Goal: Transaction & Acquisition: Purchase product/service

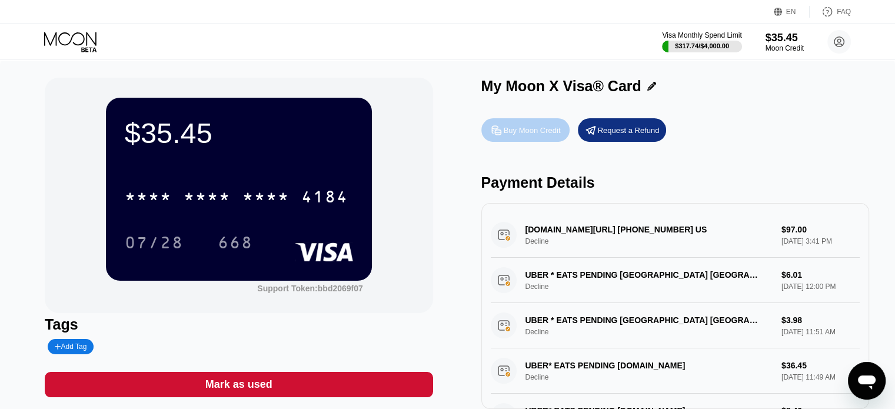
click at [537, 126] on div "Buy Moon Credit" at bounding box center [532, 130] width 57 height 10
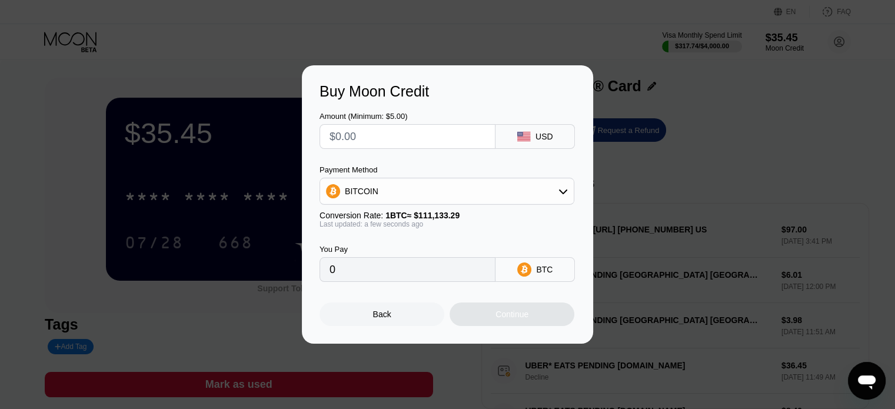
click at [518, 192] on div "BITCOIN" at bounding box center [447, 191] width 254 height 24
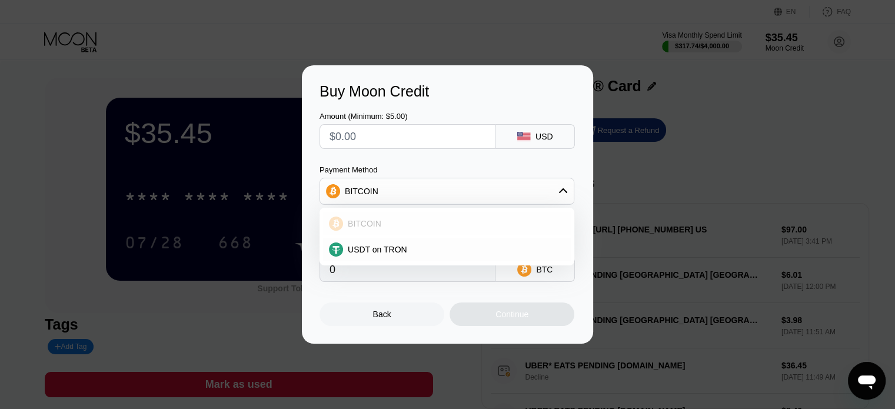
click at [479, 221] on div "BITCOIN" at bounding box center [454, 223] width 222 height 9
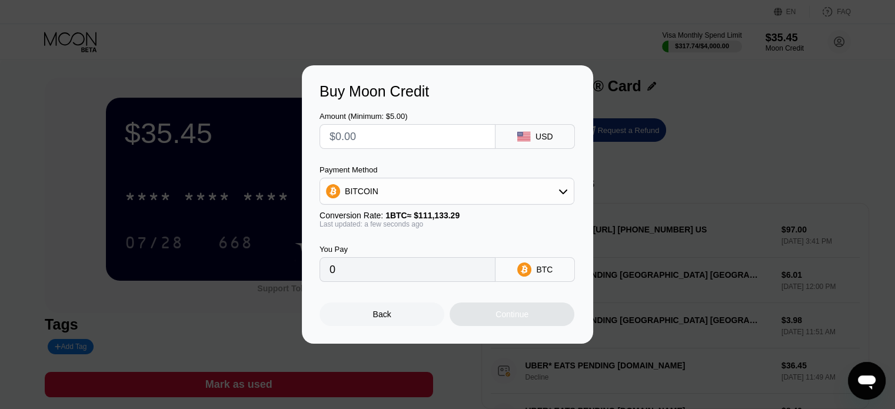
click at [374, 138] on input "text" at bounding box center [407, 137] width 156 height 24
type input "$1"
type input "0.00000900"
type input "$10"
type input "0.00008999"
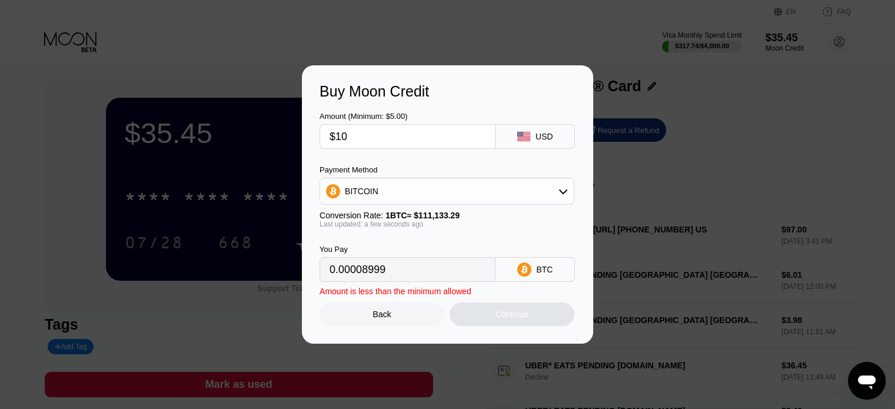
type input "$100"
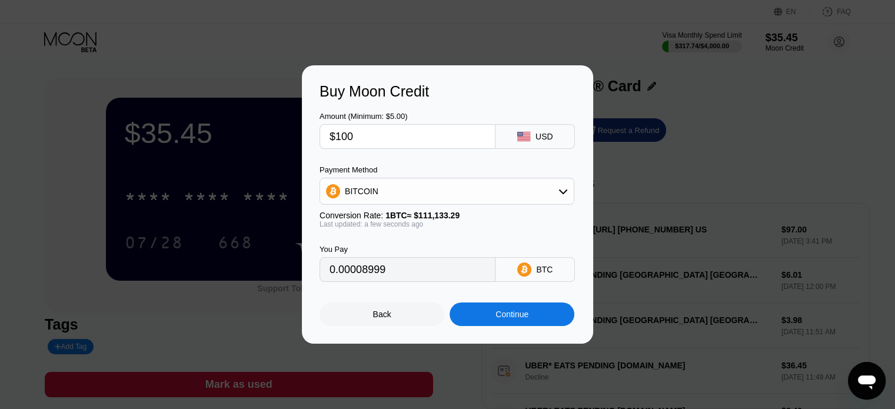
type input "0.00089983"
type input "$100"
type input "0.00090057"
click at [405, 273] on input "0.00090057" at bounding box center [407, 270] width 156 height 24
click at [395, 324] on div "Back" at bounding box center [381, 314] width 125 height 24
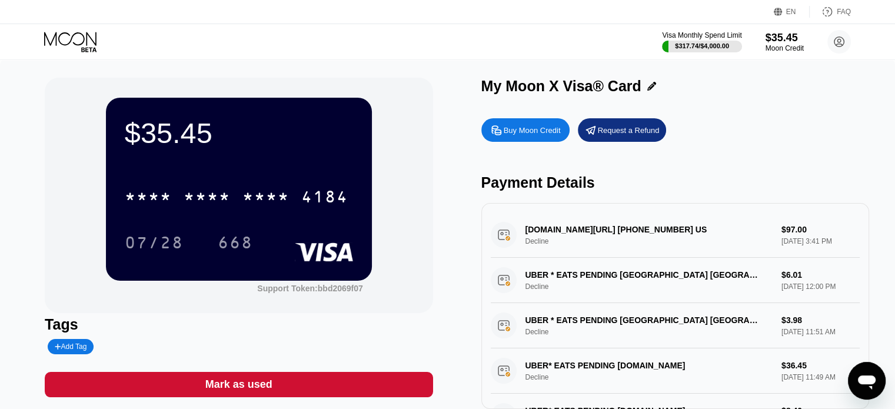
click at [534, 130] on div "Buy Moon Credit" at bounding box center [532, 130] width 57 height 10
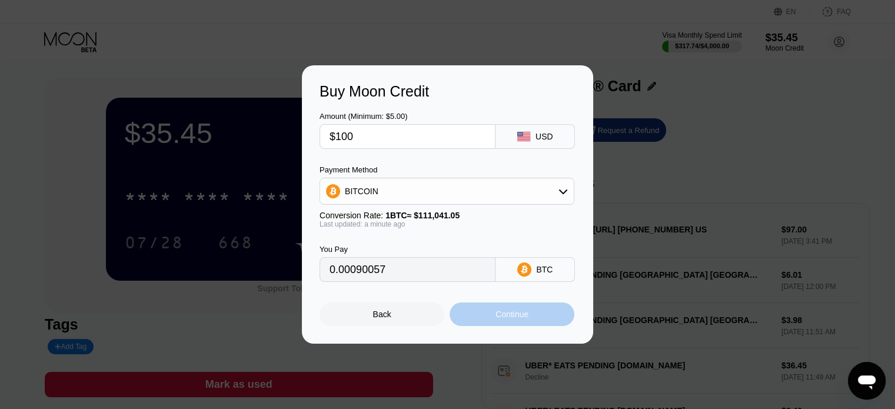
click at [491, 319] on div "Continue" at bounding box center [511, 314] width 125 height 24
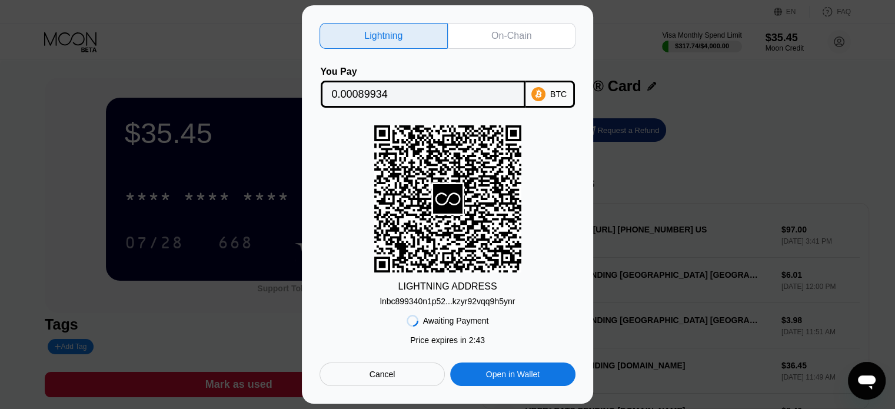
click at [493, 35] on div "On-Chain" at bounding box center [511, 36] width 40 height 12
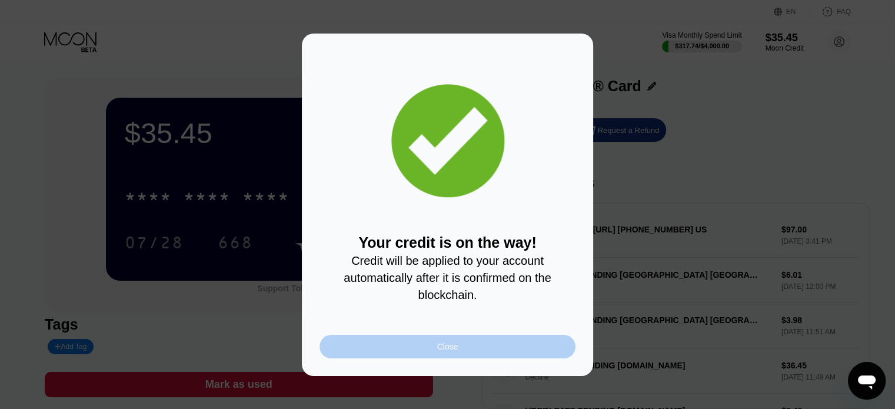
click at [441, 351] on div "Close" at bounding box center [447, 346] width 21 height 9
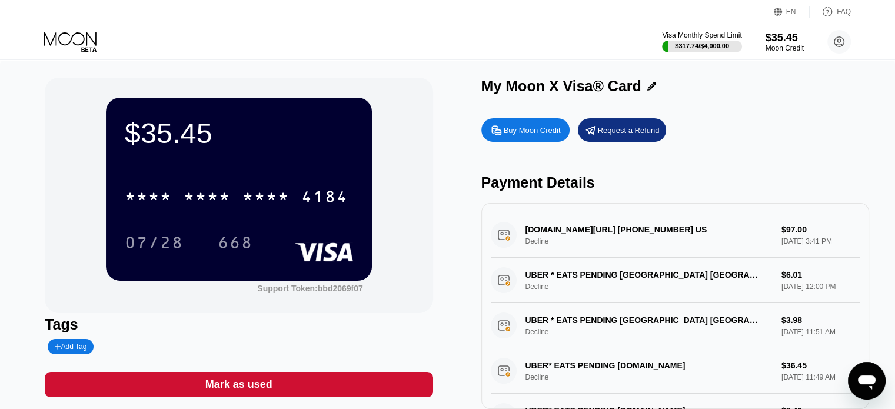
click at [231, 221] on div "* * * * * * * * * * * * 4184 07/28 668" at bounding box center [239, 207] width 228 height 69
click at [59, 40] on icon at bounding box center [71, 42] width 55 height 21
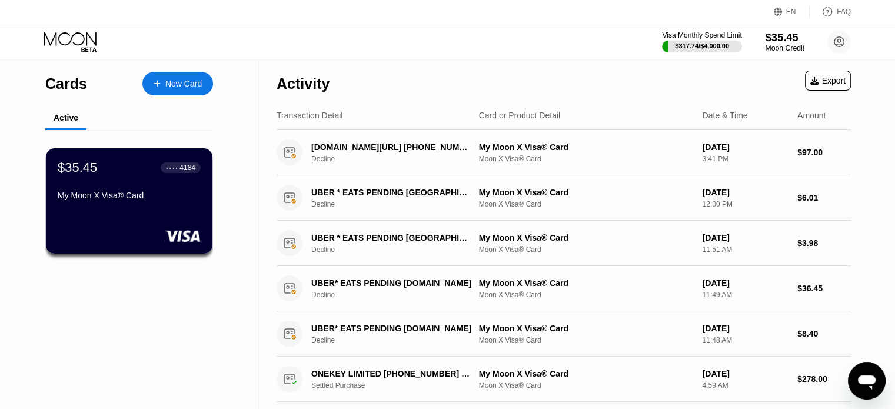
click at [775, 37] on div "$35.45" at bounding box center [784, 37] width 39 height 12
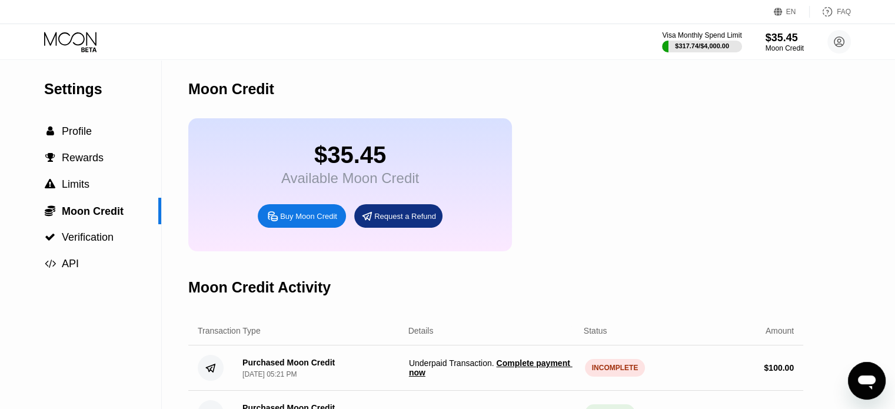
scroll to position [118, 0]
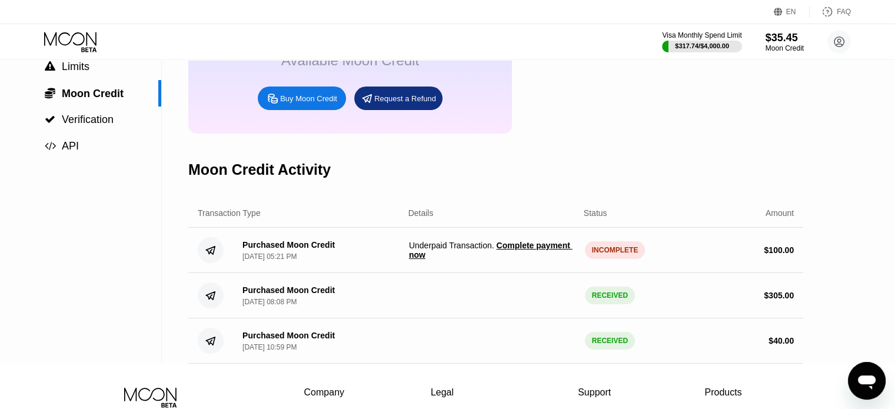
click at [528, 258] on span "Complete payment now" at bounding box center [491, 250] width 164 height 19
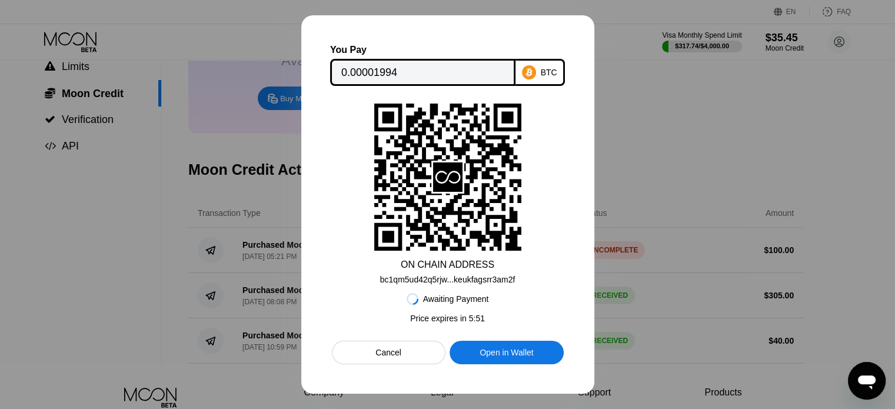
click at [506, 346] on div "Open in Wallet" at bounding box center [506, 353] width 114 height 24
click at [480, 351] on div "Open in Wallet" at bounding box center [506, 352] width 54 height 11
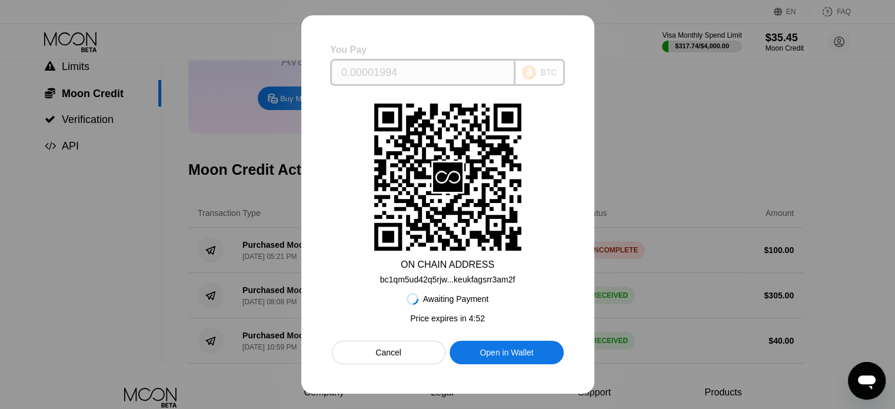
click at [433, 70] on input "0.00001994" at bounding box center [422, 73] width 163 height 24
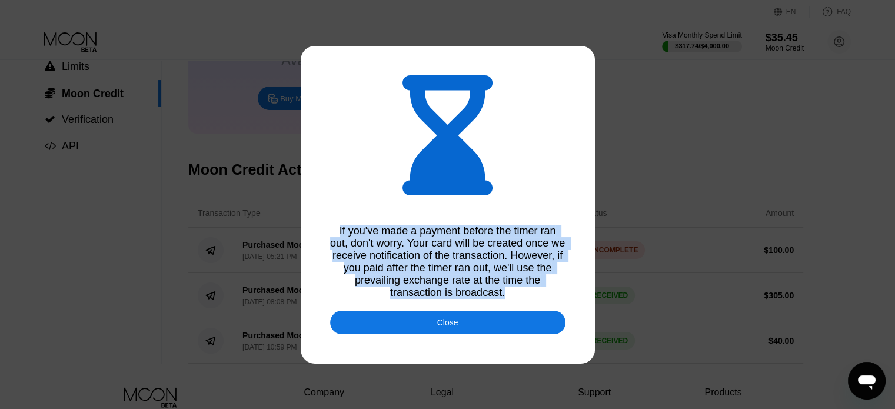
drag, startPoint x: 338, startPoint y: 225, endPoint x: 537, endPoint y: 298, distance: 211.0
click at [537, 298] on div "If you've made a payment before the timer ran out, don't worry. Your card will …" at bounding box center [447, 262] width 235 height 74
copy div "If you've made a payment before the timer ran out, don't worry. Your card will …"
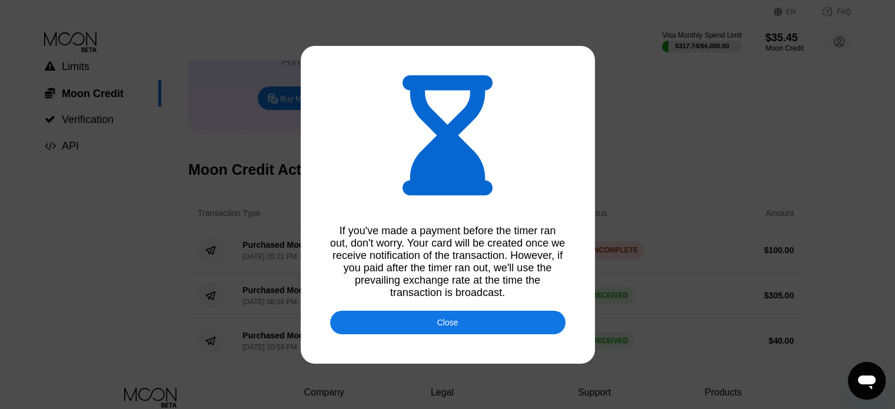
click at [441, 327] on div "Close" at bounding box center [447, 322] width 21 height 9
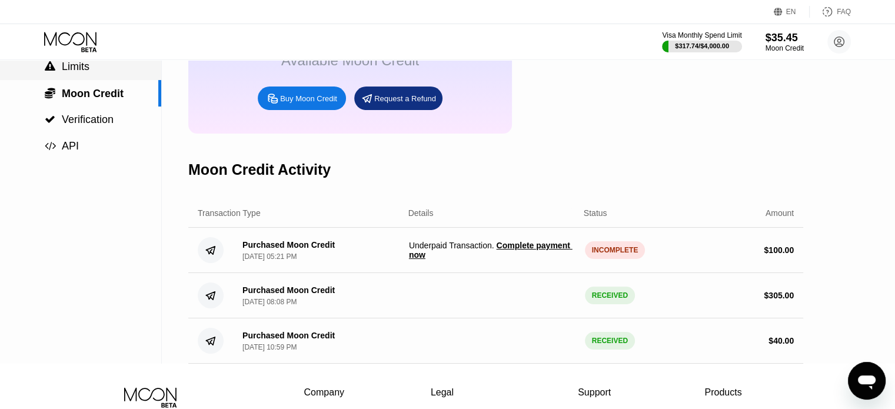
click at [76, 71] on span "Limits" at bounding box center [76, 67] width 28 height 12
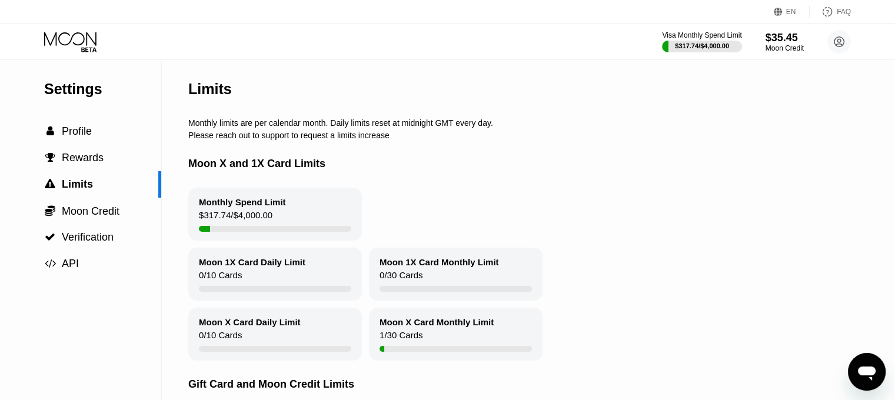
click at [61, 39] on icon at bounding box center [71, 42] width 55 height 21
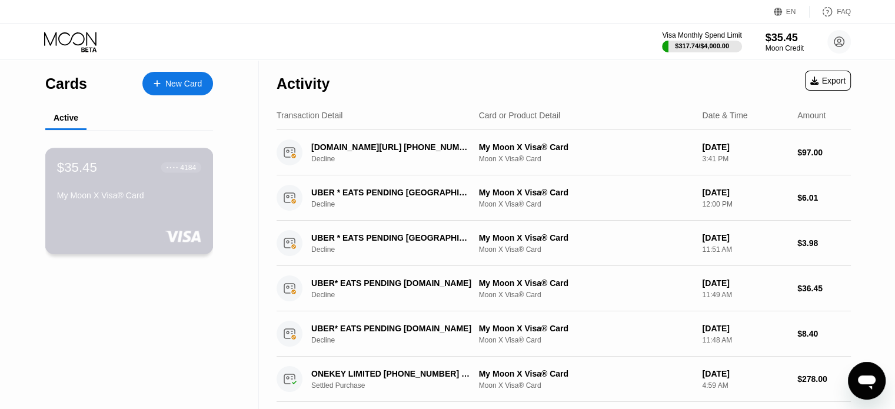
click at [89, 171] on div "$35.45" at bounding box center [77, 166] width 40 height 15
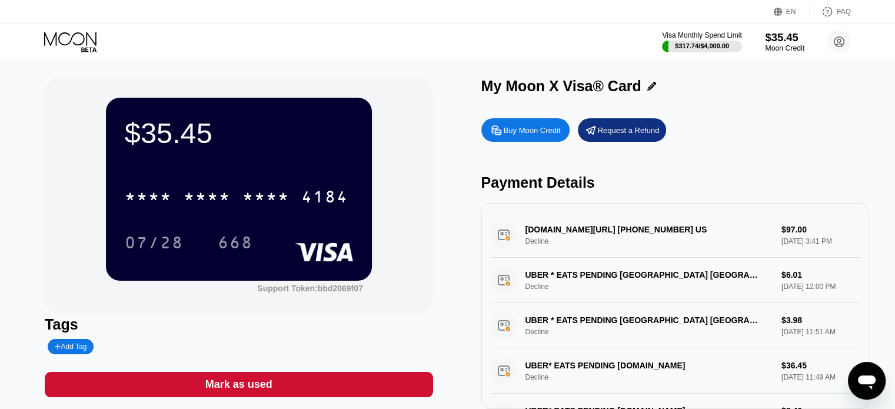
click at [771, 40] on div "$35.45" at bounding box center [784, 37] width 39 height 12
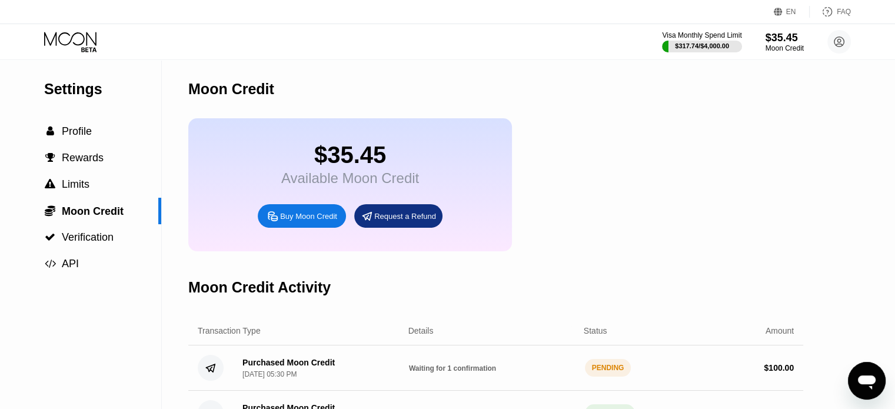
scroll to position [118, 0]
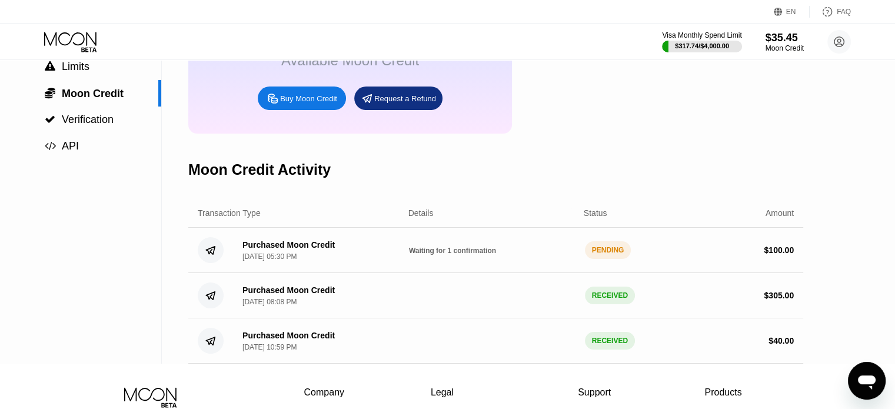
click at [597, 259] on div "PENDING" at bounding box center [608, 250] width 46 height 18
click at [775, 39] on div "$35.45" at bounding box center [784, 37] width 39 height 12
click at [786, 41] on div "$35.45" at bounding box center [784, 37] width 39 height 12
click at [84, 72] on span "Limits" at bounding box center [76, 67] width 28 height 12
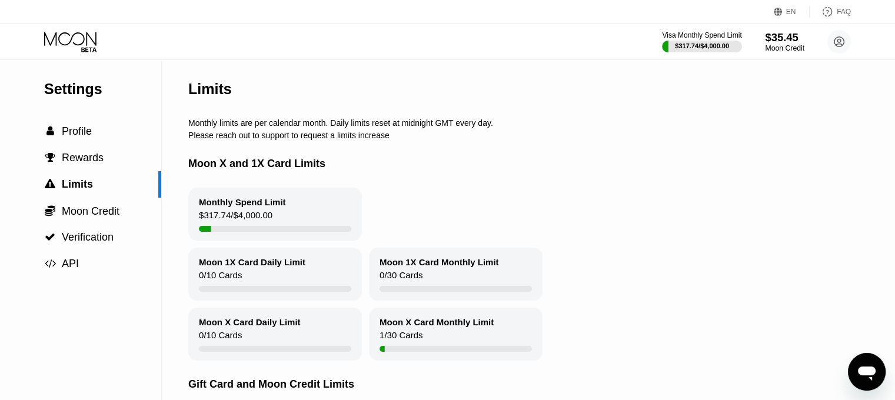
click at [786, 40] on div "$35.45" at bounding box center [784, 37] width 39 height 12
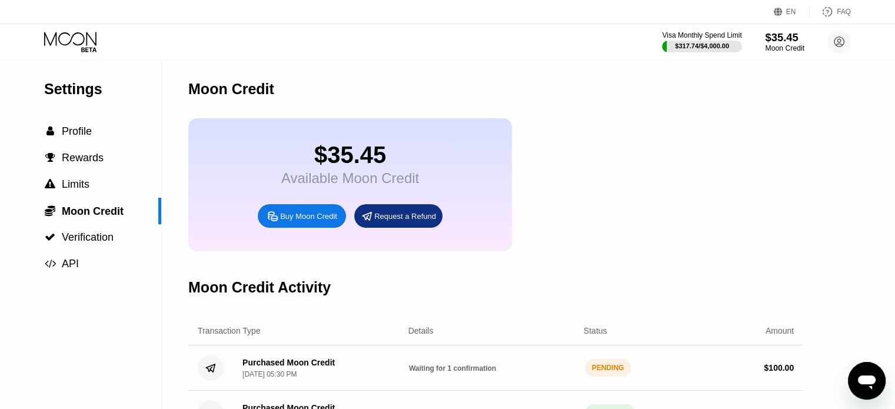
click at [788, 36] on div "$35.45" at bounding box center [784, 37] width 39 height 12
click at [80, 35] on icon at bounding box center [71, 42] width 55 height 21
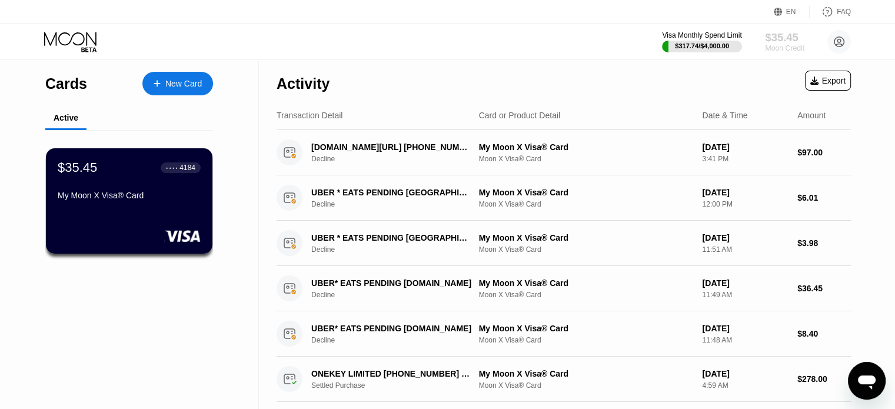
click at [796, 42] on div "$35.45" at bounding box center [784, 37] width 39 height 12
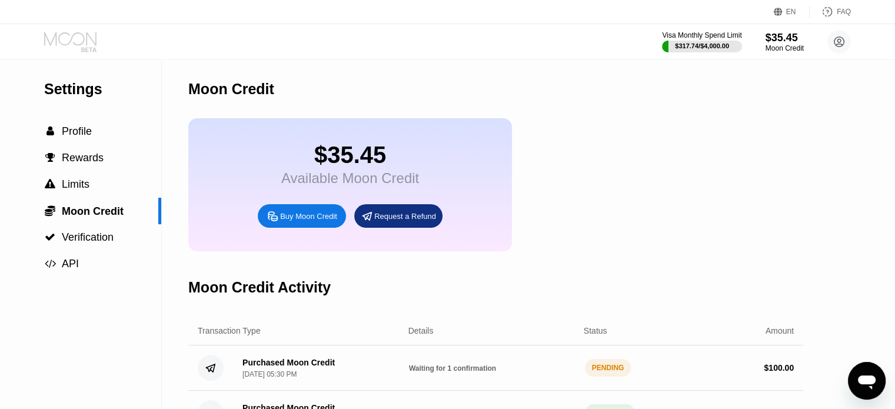
click at [71, 47] on icon at bounding box center [71, 42] width 55 height 21
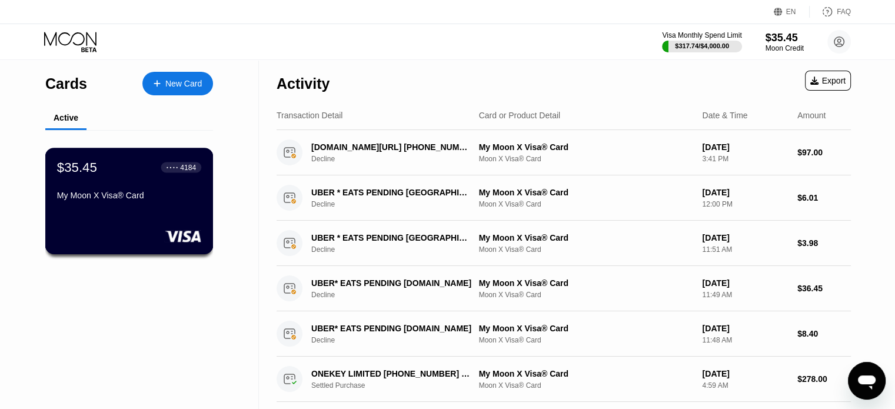
click at [101, 188] on div "$35.45 ● ● ● ● 4184 My Moon X Visa® Card" at bounding box center [129, 181] width 144 height 45
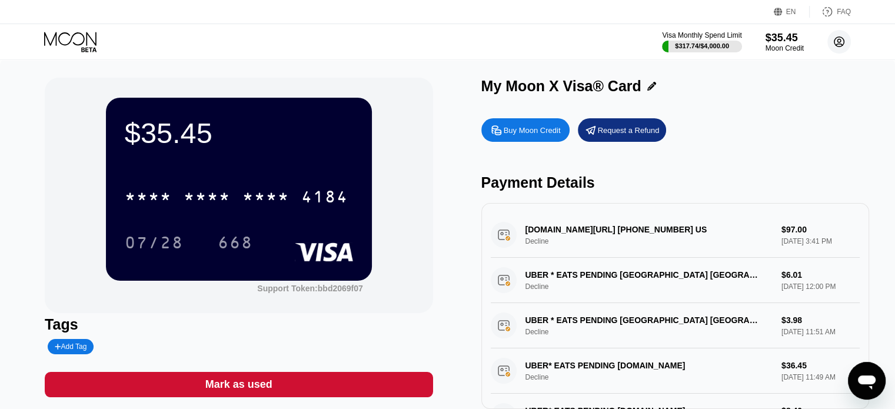
click at [836, 42] on circle at bounding box center [839, 42] width 24 height 24
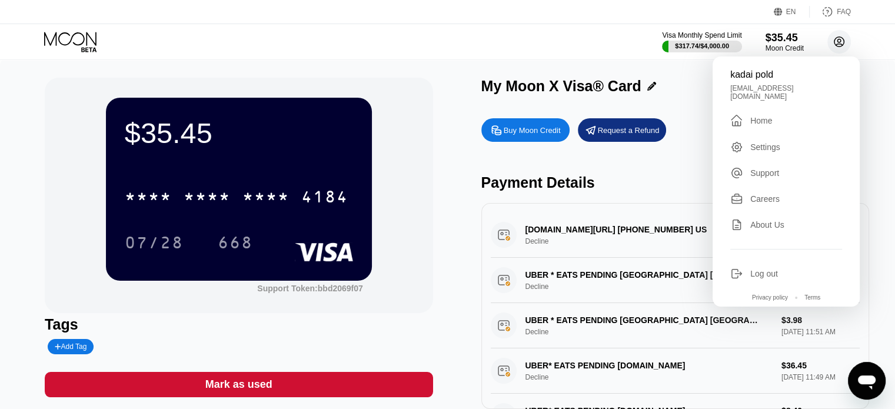
click at [836, 42] on circle at bounding box center [839, 42] width 24 height 24
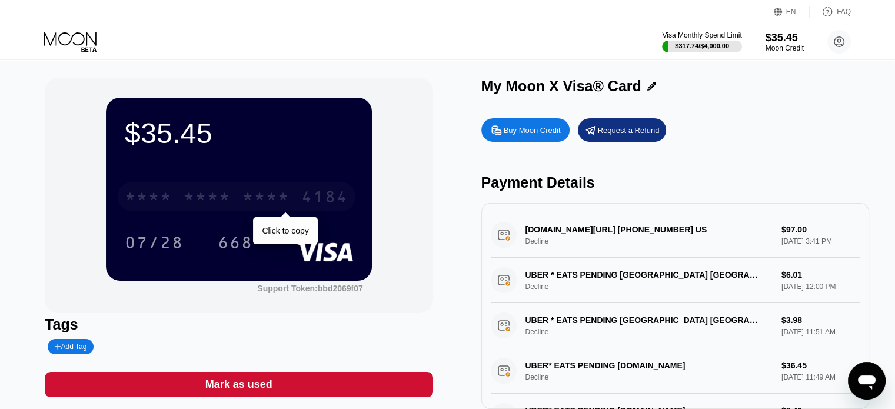
click at [225, 205] on div "* * * *" at bounding box center [207, 198] width 47 height 19
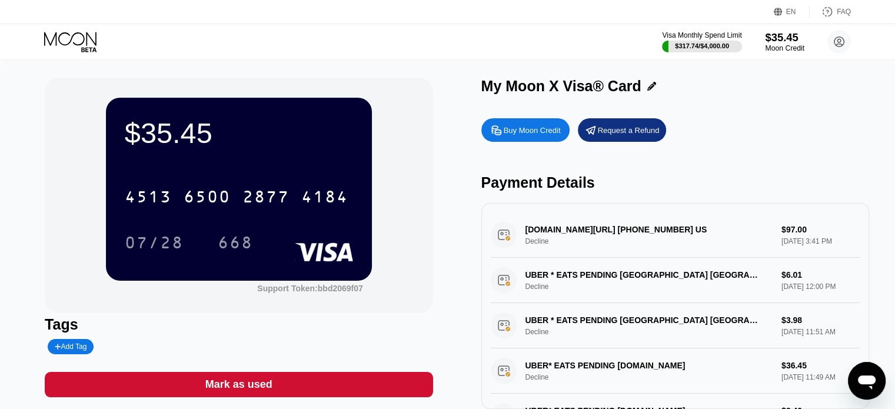
click at [785, 42] on div "$35.45" at bounding box center [784, 37] width 39 height 12
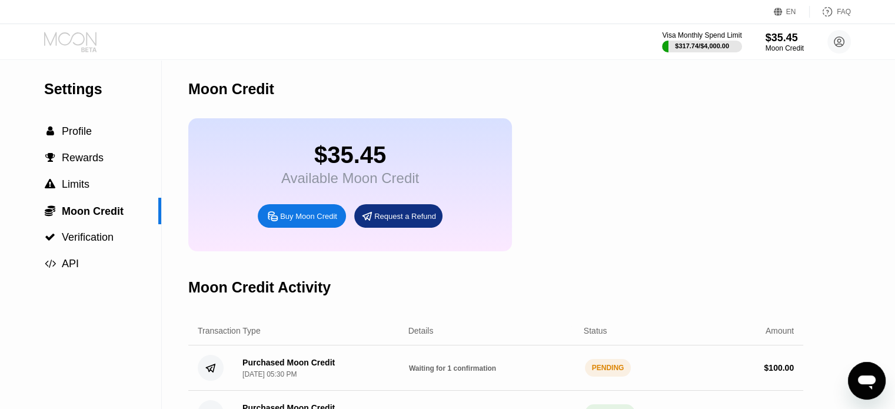
click at [90, 32] on icon at bounding box center [71, 42] width 55 height 21
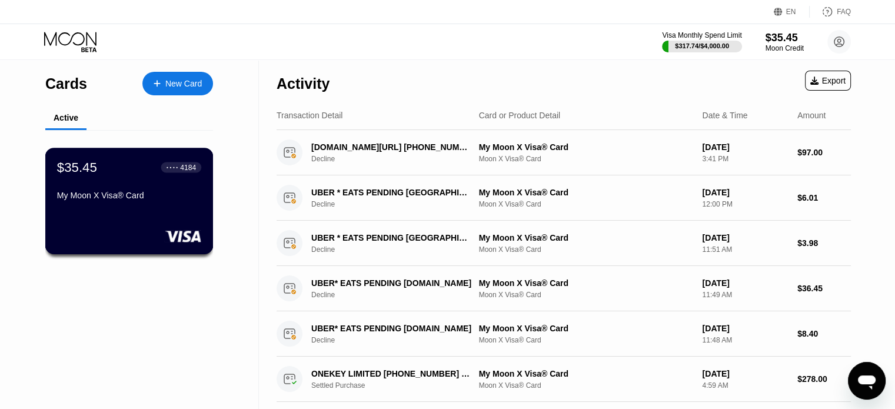
click at [98, 187] on div "$35.45 ● ● ● ● 4184 My Moon X Visa® Card" at bounding box center [129, 181] width 144 height 45
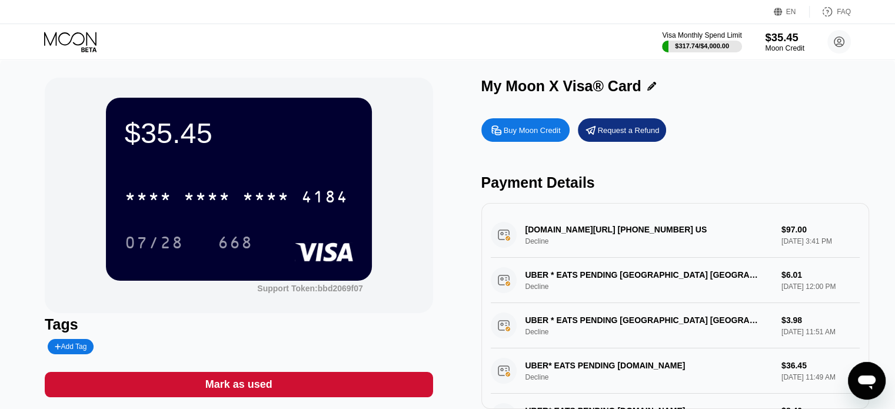
click at [784, 36] on div "$35.45" at bounding box center [784, 37] width 39 height 12
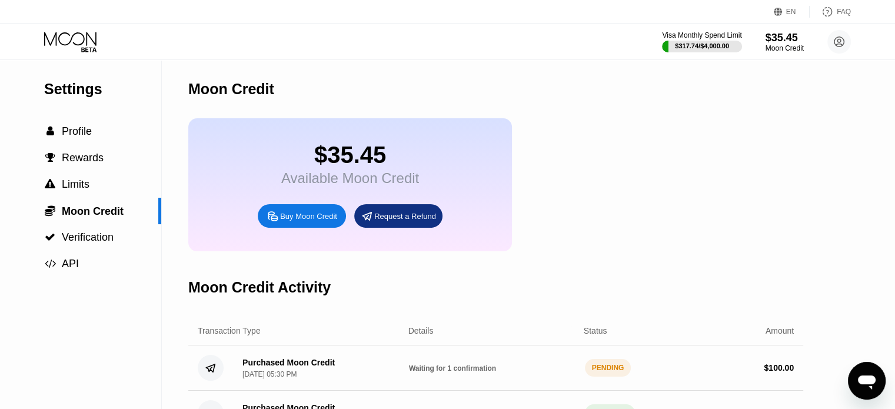
click at [80, 43] on icon at bounding box center [71, 42] width 55 height 21
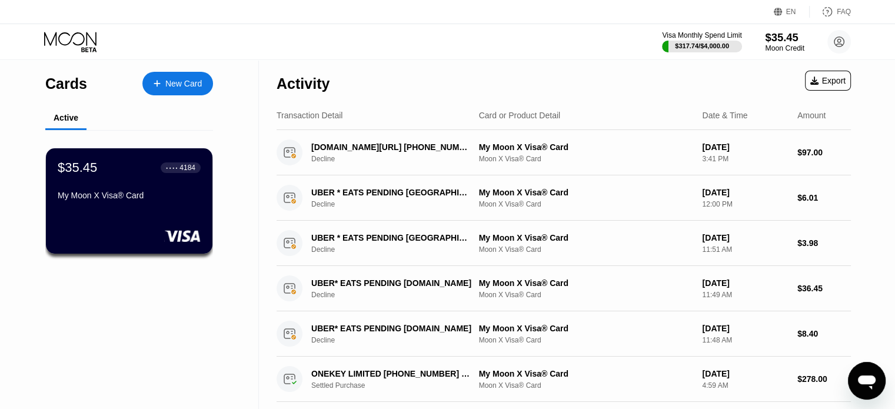
click at [774, 32] on div "$35.45" at bounding box center [784, 37] width 39 height 12
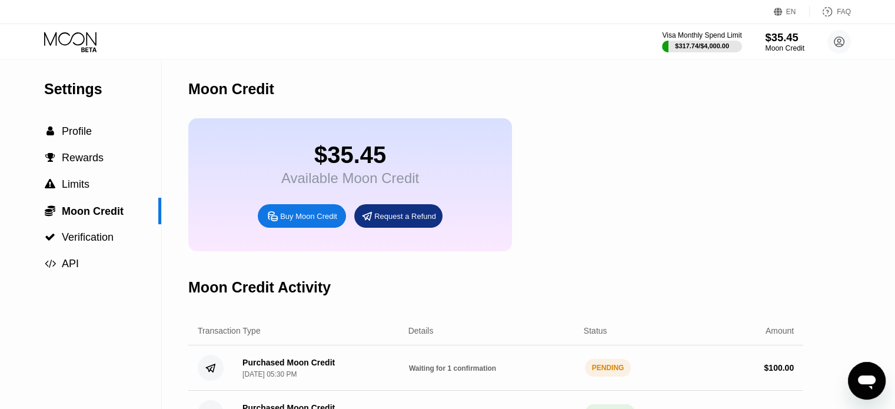
click at [784, 42] on div "$35.45" at bounding box center [784, 37] width 39 height 12
click at [669, 156] on div "$35.45 Available Moon Credit Buy Moon Credit Request a Refund" at bounding box center [495, 184] width 615 height 133
click at [601, 377] on div "PENDING" at bounding box center [608, 368] width 46 height 18
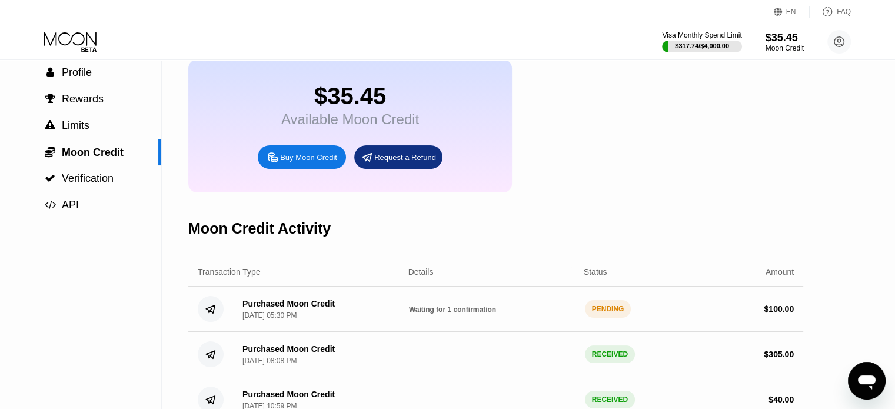
click at [609, 211] on div "Moon Credit Activity" at bounding box center [495, 228] width 615 height 58
click at [610, 211] on div "Moon Credit Activity" at bounding box center [495, 228] width 615 height 58
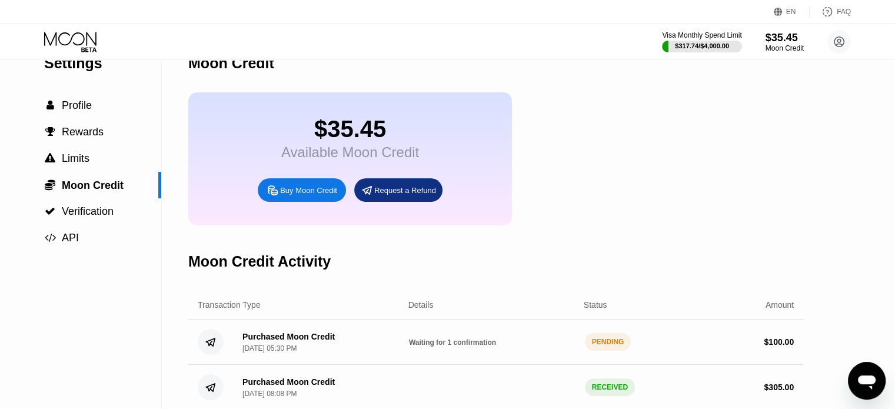
scroll to position [0, 0]
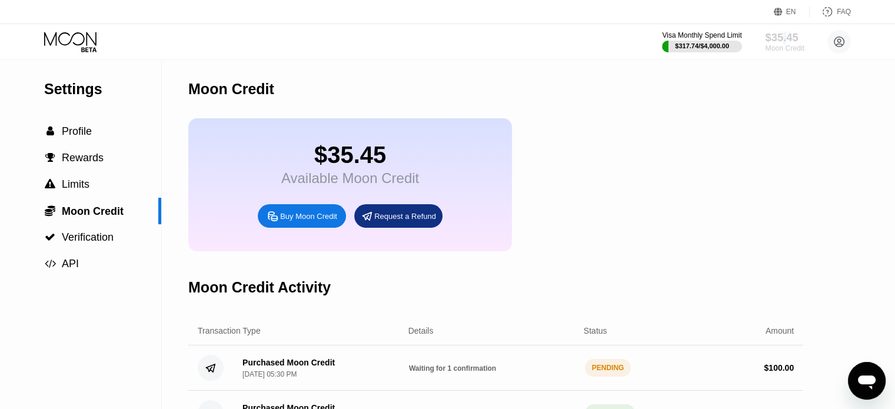
click at [783, 39] on div "$35.45" at bounding box center [784, 37] width 39 height 12
click at [788, 39] on div "$35.45" at bounding box center [784, 37] width 39 height 12
click at [768, 31] on div "$35.45" at bounding box center [784, 37] width 39 height 12
click at [793, 141] on div "$35.45 Available Moon Credit Buy Moon Credit Request a Refund" at bounding box center [495, 184] width 615 height 133
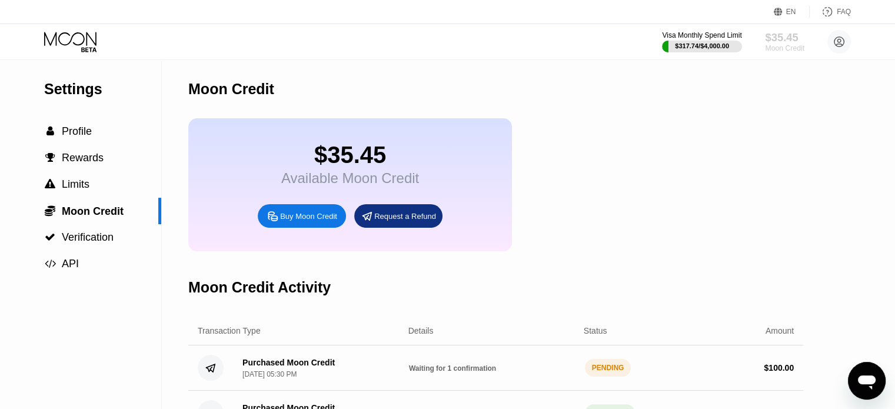
click at [778, 35] on div "$35.45" at bounding box center [784, 37] width 39 height 12
click at [777, 122] on div "$35.45 Available Moon Credit Buy Moon Credit Request a Refund" at bounding box center [495, 184] width 615 height 133
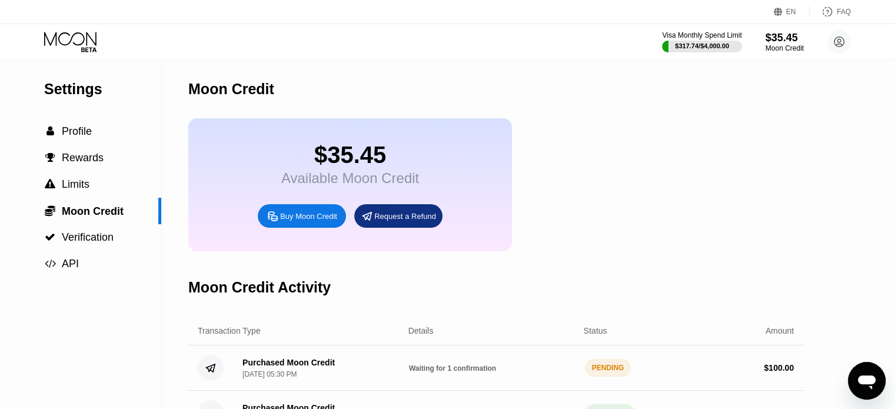
click at [777, 122] on div "$35.45 Available Moon Credit Buy Moon Credit Request a Refund" at bounding box center [495, 184] width 615 height 133
click at [794, 12] on div "EN" at bounding box center [791, 12] width 10 height 8
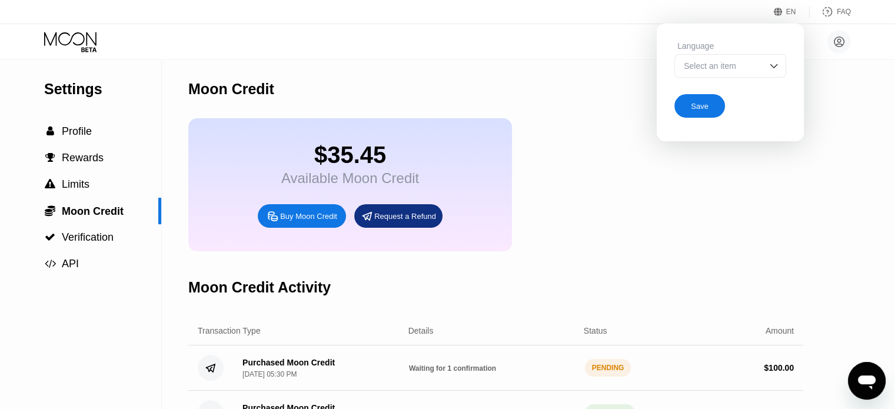
click at [762, 72] on div "Select an item" at bounding box center [730, 66] width 112 height 24
click at [765, 65] on div "Select an item" at bounding box center [730, 66] width 112 height 24
click at [737, 199] on div "$35.45 Available Moon Credit Buy Moon Credit Request a Refund" at bounding box center [495, 184] width 615 height 133
click at [645, 171] on div "$35.45 Available Moon Credit Buy Moon Credit Request a Refund" at bounding box center [495, 184] width 615 height 133
click at [598, 41] on div "kadai pold [EMAIL_ADDRESS][DOMAIN_NAME]  Home Settings Support Careers About U…" at bounding box center [447, 41] width 895 height 35
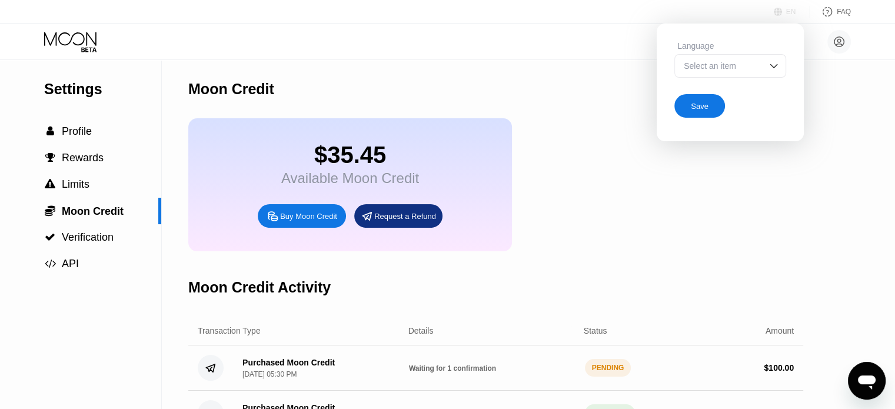
click at [788, 8] on div "EN" at bounding box center [791, 12] width 10 height 8
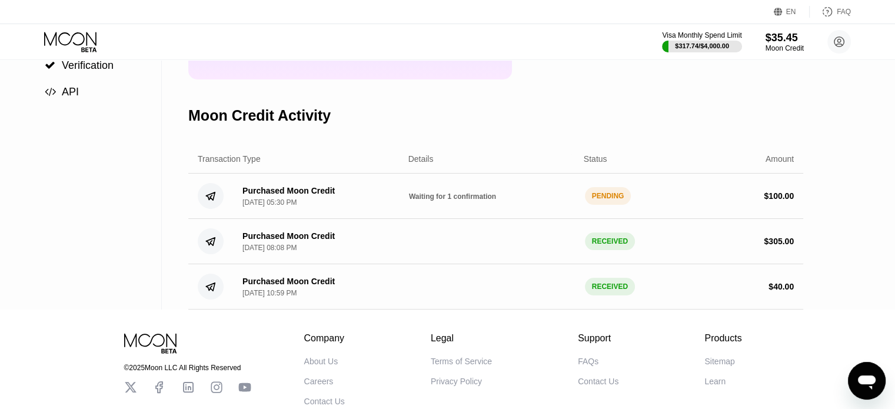
scroll to position [176, 0]
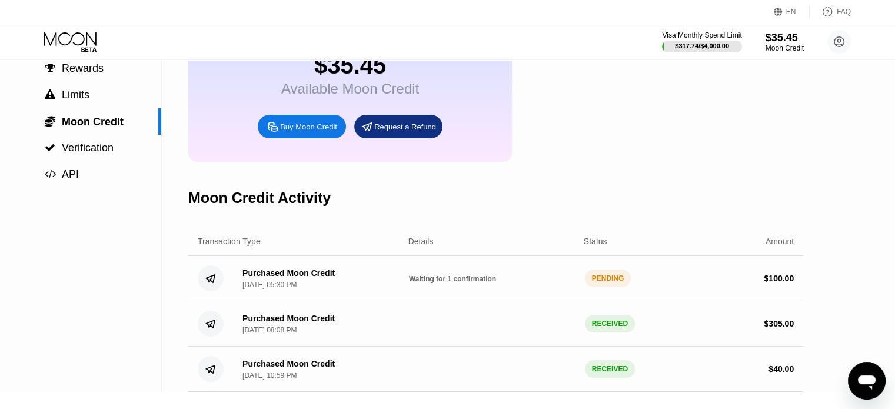
scroll to position [118, 0]
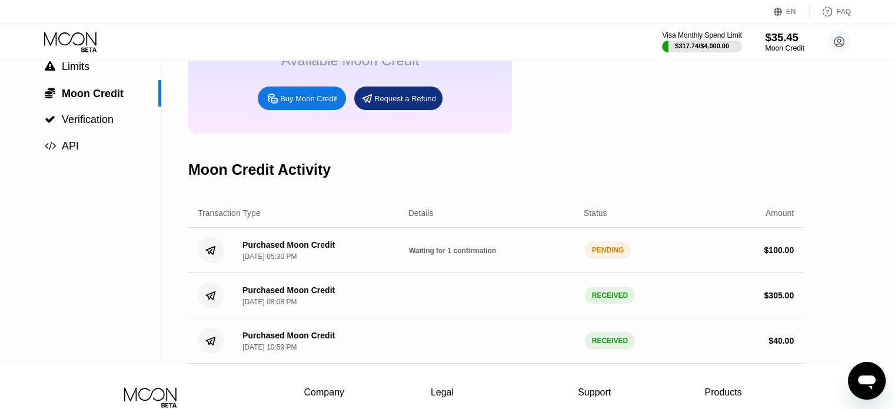
click at [788, 44] on div "$35.45" at bounding box center [784, 37] width 39 height 12
click at [784, 39] on div "$35.45" at bounding box center [784, 37] width 39 height 12
click at [71, 43] on icon at bounding box center [71, 42] width 55 height 21
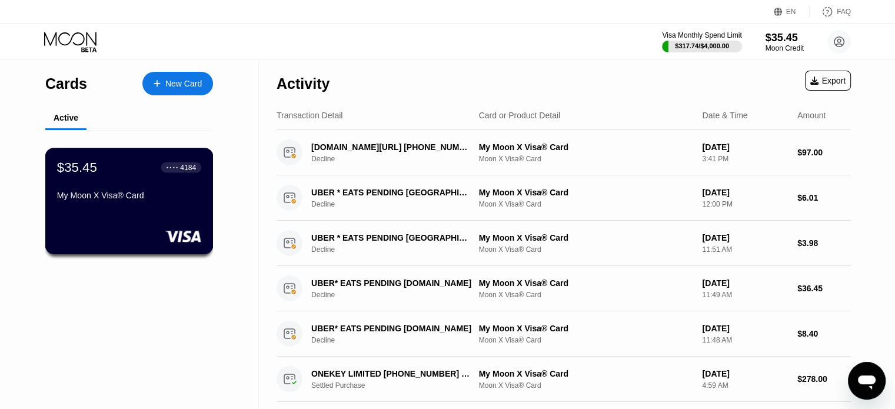
click at [144, 195] on div "My Moon X Visa® Card" at bounding box center [129, 195] width 144 height 9
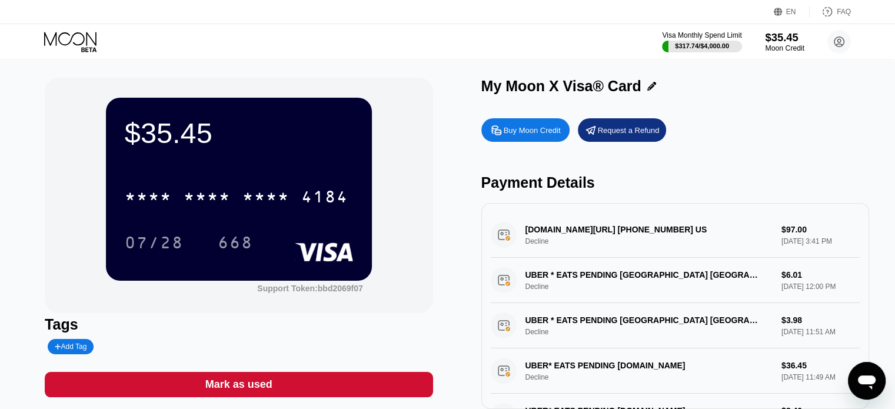
click at [781, 41] on div "$35.45" at bounding box center [784, 37] width 39 height 12
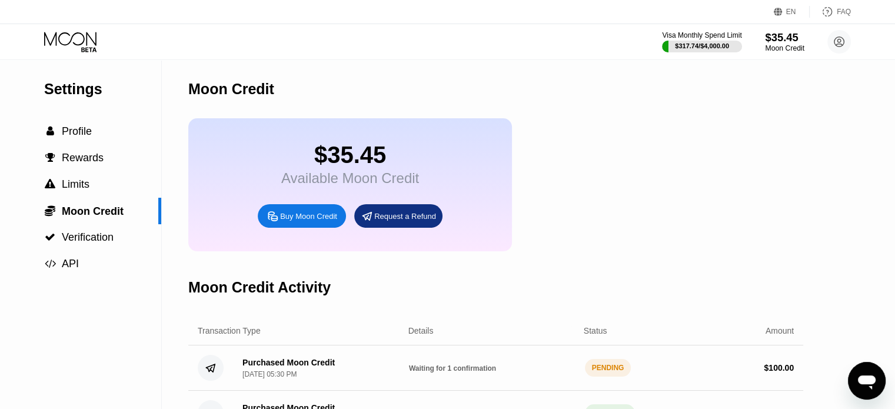
click at [772, 51] on div "Moon Credit" at bounding box center [784, 48] width 39 height 8
click at [694, 39] on div "Visa Monthly Spend Limit" at bounding box center [701, 35] width 81 height 8
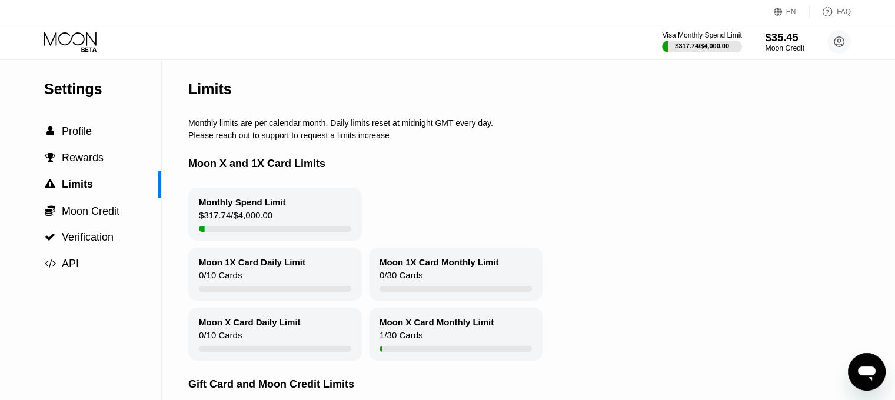
click at [784, 43] on div "$35.45" at bounding box center [784, 37] width 39 height 12
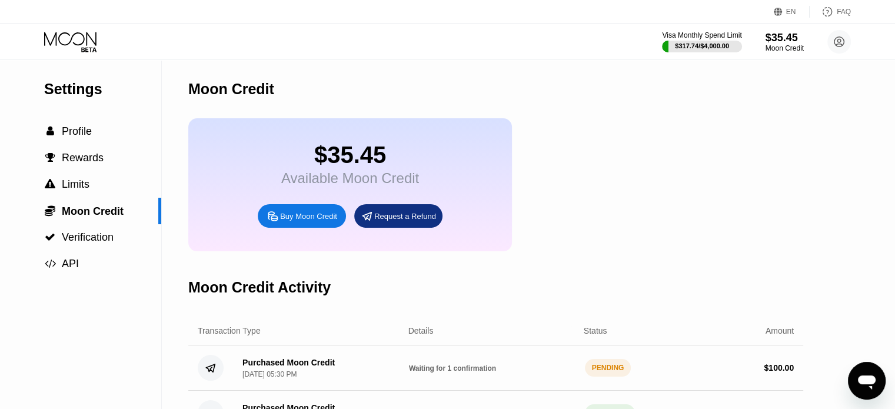
click at [73, 45] on icon at bounding box center [71, 42] width 55 height 21
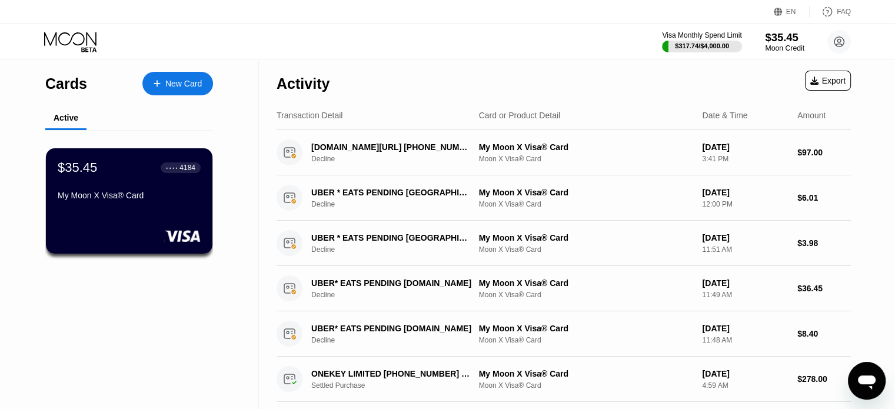
click at [778, 39] on div "$35.45" at bounding box center [784, 37] width 39 height 12
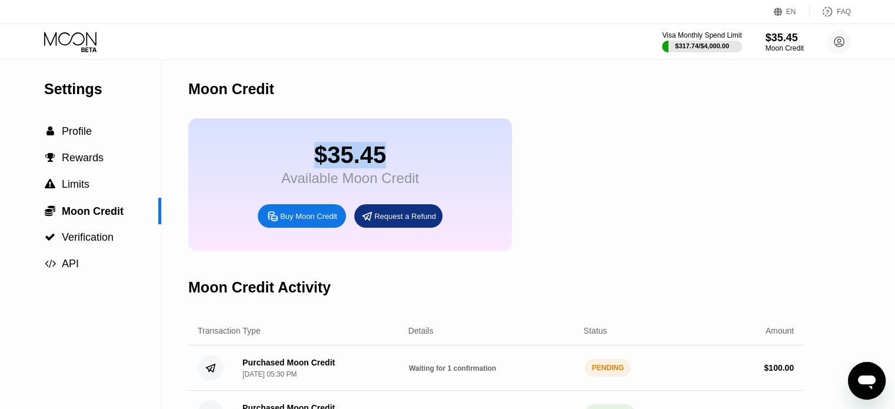
drag, startPoint x: 320, startPoint y: 159, endPoint x: 380, endPoint y: 162, distance: 60.1
click at [380, 162] on div "$35.45" at bounding box center [350, 155] width 138 height 26
click at [632, 103] on div "Moon Credit" at bounding box center [495, 89] width 615 height 58
click at [764, 169] on div "$35.45 Available Moon Credit Buy Moon Credit Request a Refund" at bounding box center [495, 184] width 615 height 133
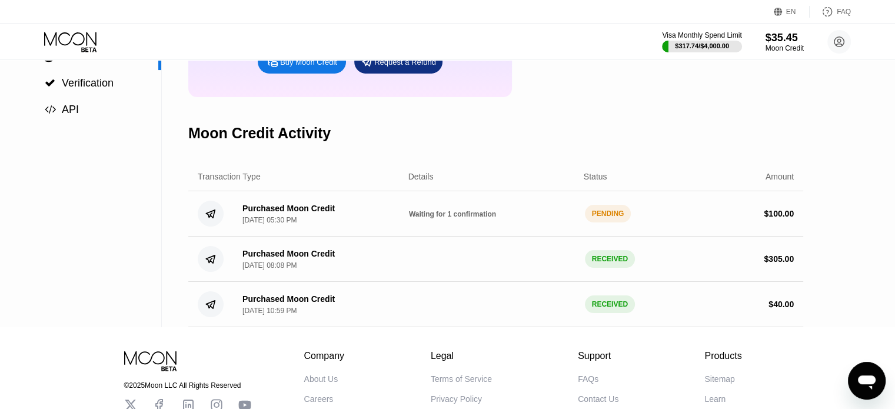
scroll to position [167, 0]
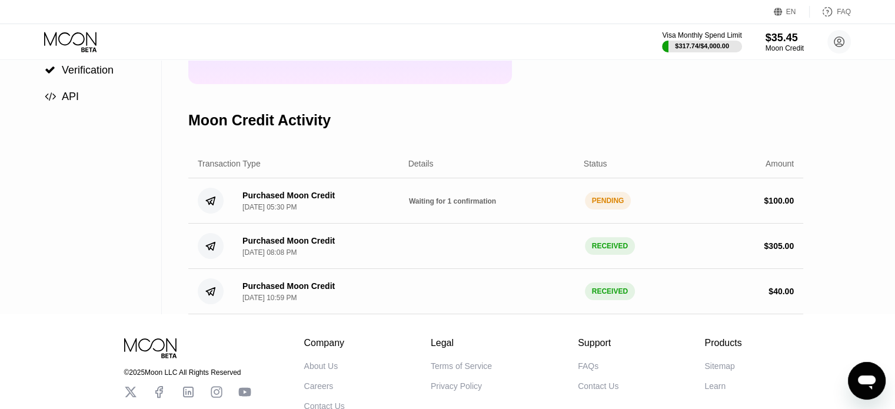
click at [614, 209] on div "PENDING" at bounding box center [608, 201] width 46 height 18
click at [438, 205] on span "Waiting for 1 confirmation" at bounding box center [452, 201] width 87 height 8
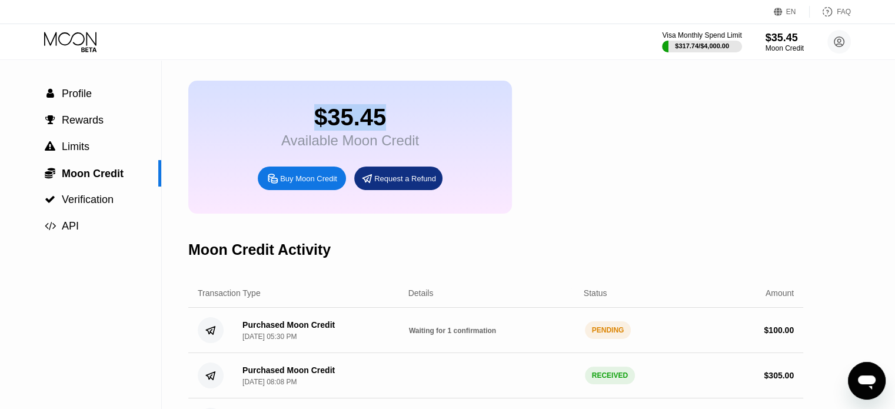
scroll to position [59, 0]
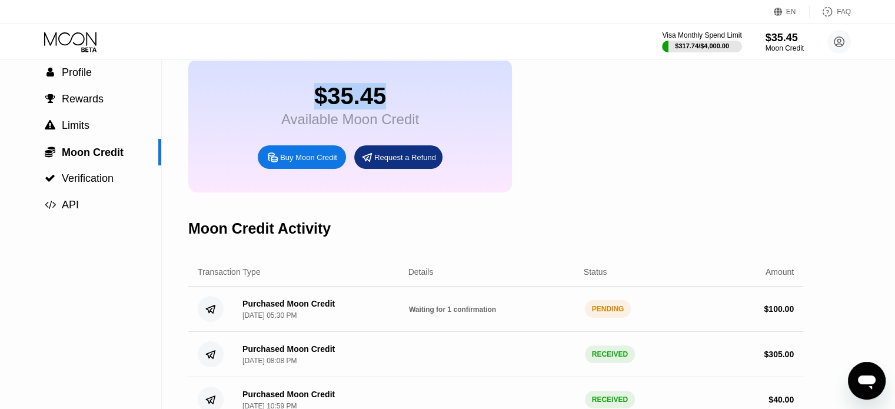
click at [477, 79] on div "$35.45 Available Moon Credit Buy Moon Credit Request a Refund" at bounding box center [350, 125] width 324 height 133
click at [322, 192] on div "$35.45 Available Moon Credit Buy Moon Credit Request a Refund" at bounding box center [350, 125] width 324 height 133
click at [91, 78] on span "Profile" at bounding box center [77, 72] width 30 height 12
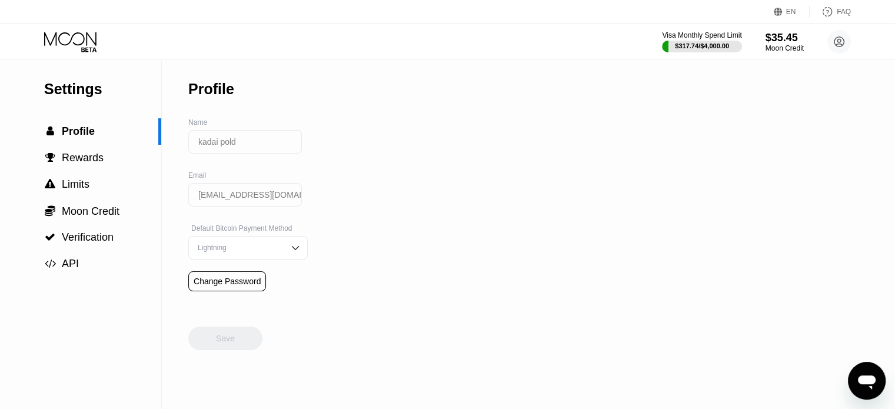
click at [80, 39] on icon at bounding box center [71, 42] width 55 height 21
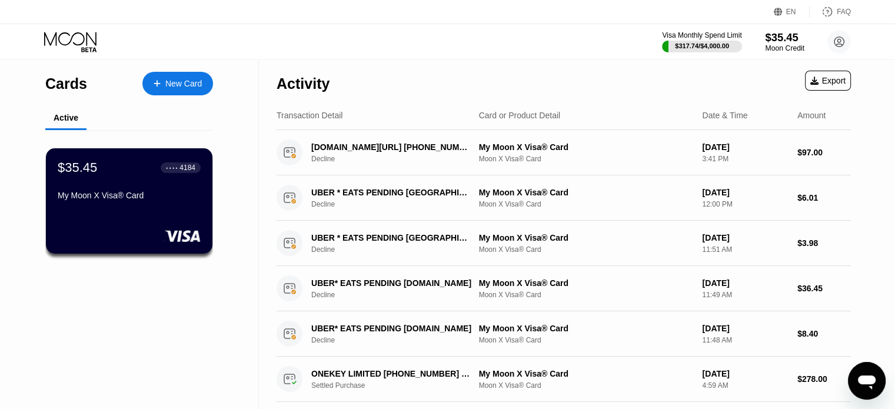
click at [793, 40] on div "$35.45" at bounding box center [784, 37] width 39 height 12
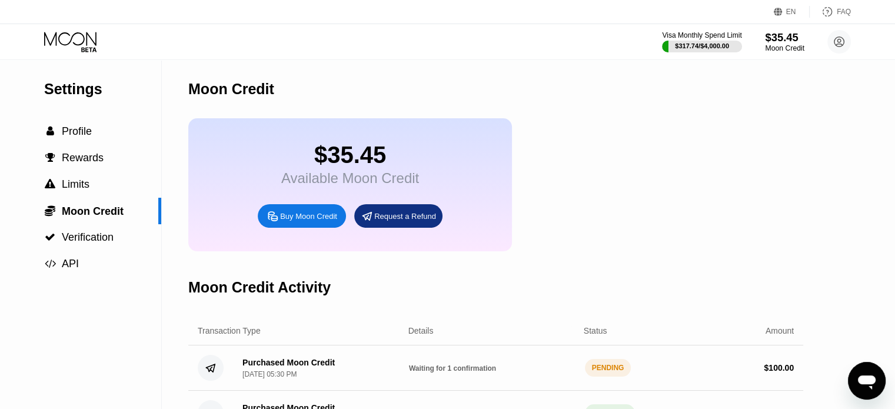
click at [781, 39] on div "$35.45" at bounding box center [784, 37] width 39 height 12
click at [103, 129] on div " Profile" at bounding box center [80, 131] width 161 height 12
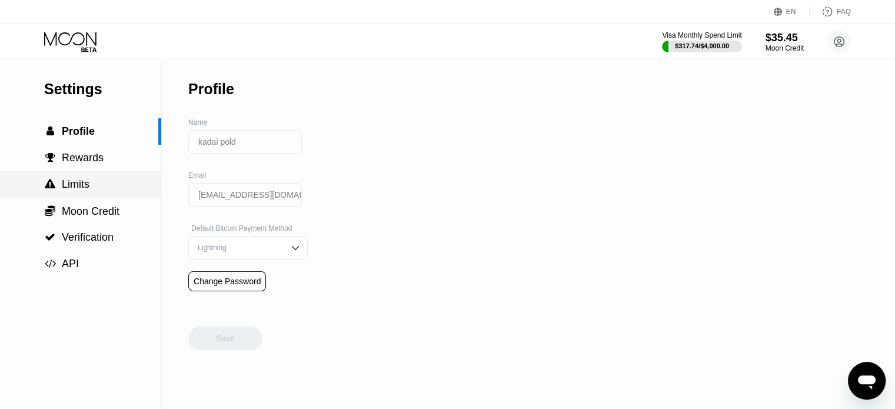
click at [104, 189] on div " Limits" at bounding box center [80, 184] width 161 height 12
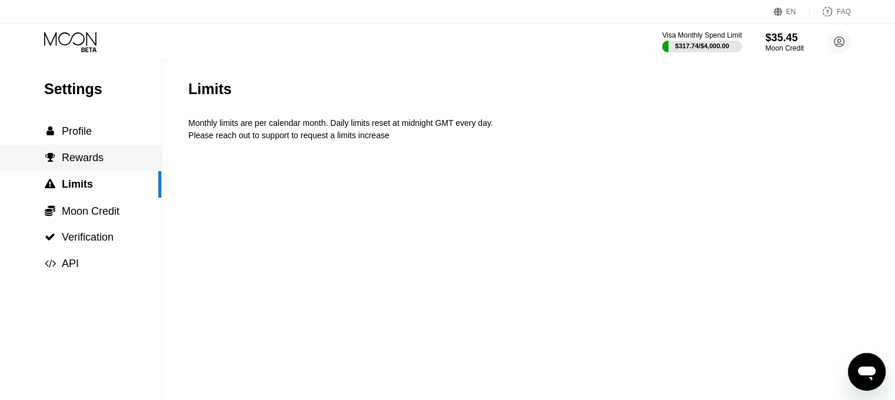
click at [111, 162] on div " Rewards" at bounding box center [80, 158] width 161 height 12
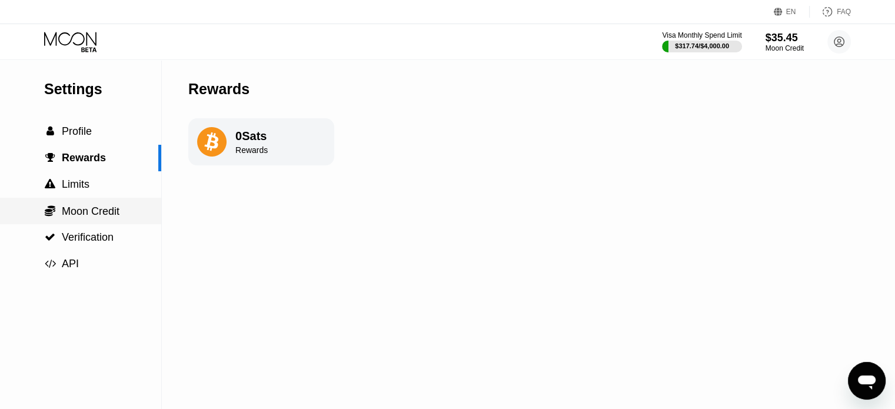
click at [117, 208] on span "Moon Credit" at bounding box center [91, 211] width 58 height 12
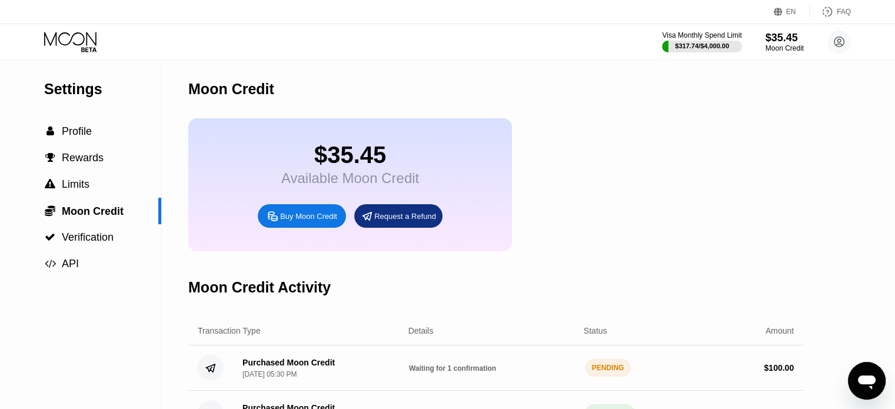
click at [75, 32] on icon at bounding box center [71, 42] width 55 height 21
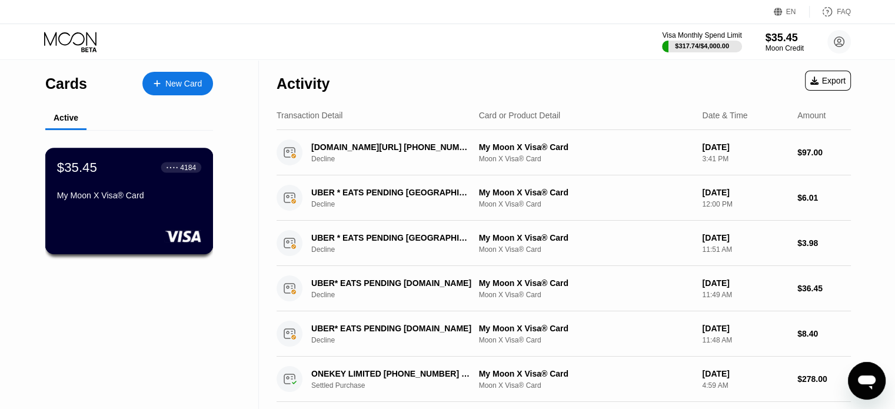
click at [87, 191] on div "$35.45 ● ● ● ● 4184 My Moon X Visa® Card" at bounding box center [129, 181] width 144 height 45
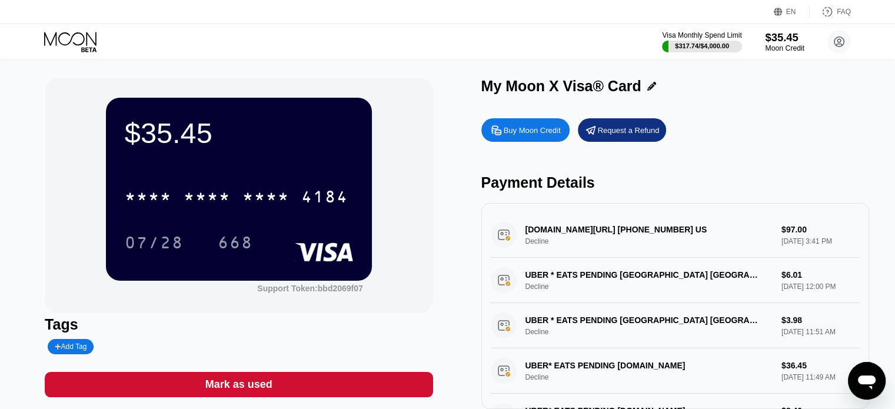
click at [789, 31] on div "$35.45" at bounding box center [784, 37] width 39 height 12
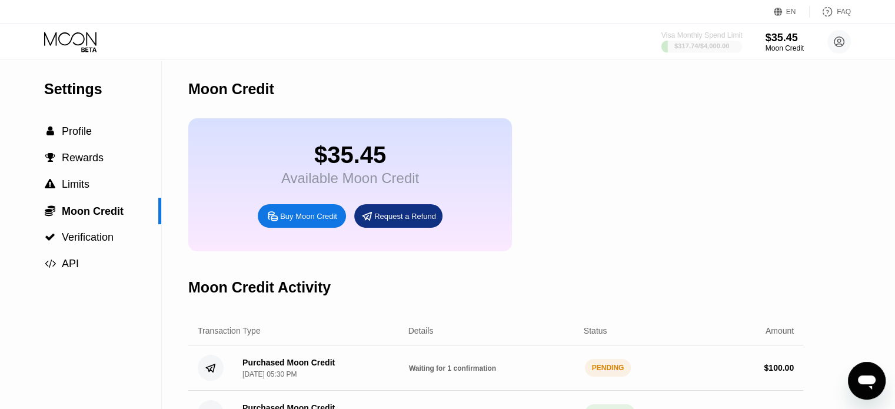
click at [680, 42] on div "$317.74 / $4,000.00" at bounding box center [701, 45] width 55 height 7
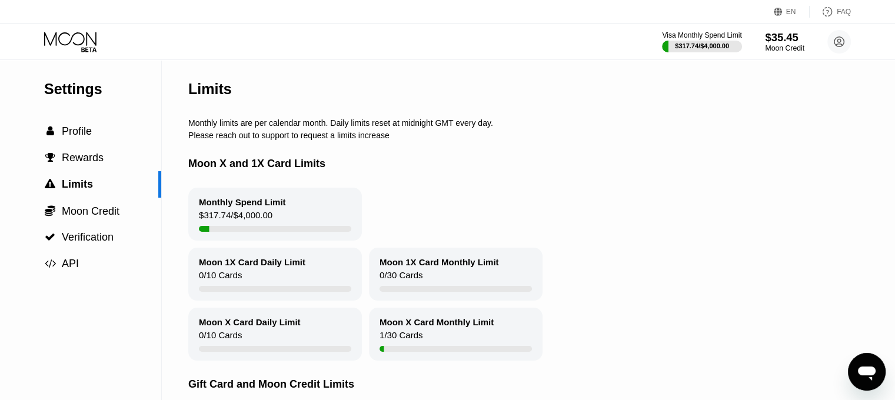
click at [767, 37] on div "$35.45" at bounding box center [784, 37] width 39 height 12
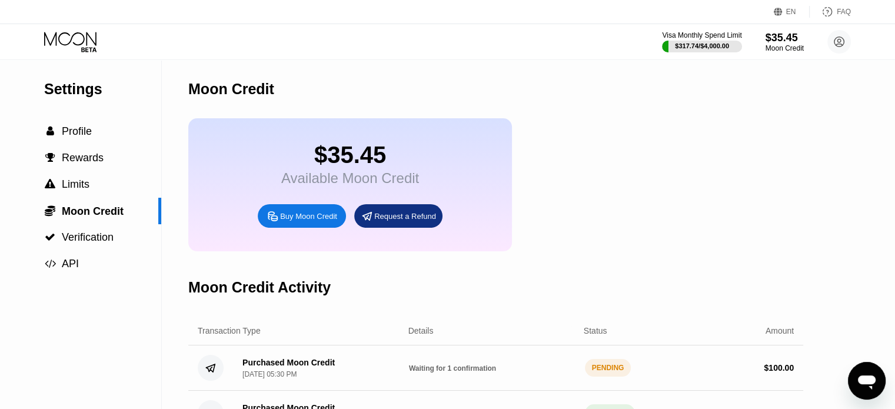
click at [84, 36] on icon at bounding box center [70, 39] width 52 height 14
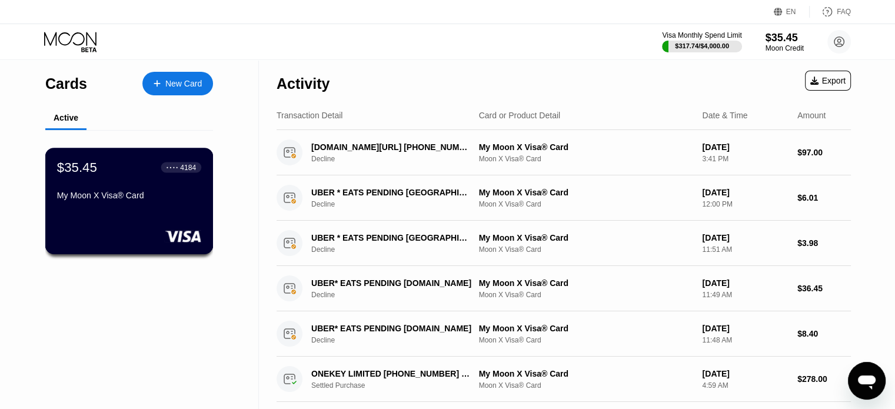
click at [145, 170] on div "$35.45 ● ● ● ● 4184" at bounding box center [129, 166] width 144 height 15
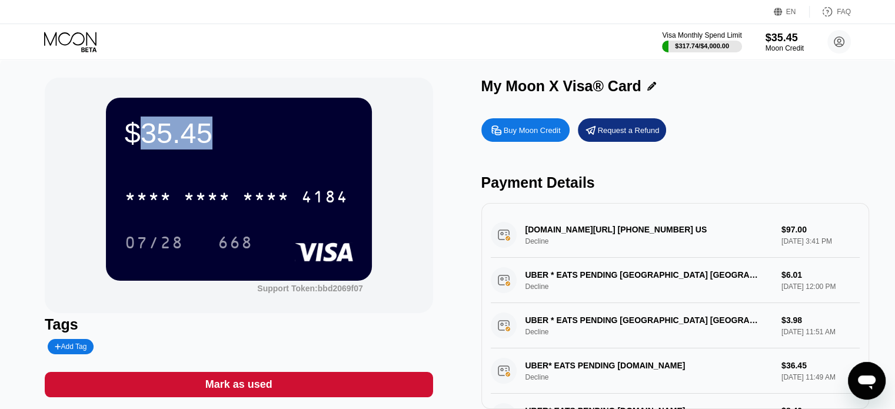
drag, startPoint x: 142, startPoint y: 134, endPoint x: 204, endPoint y: 146, distance: 62.4
click at [204, 146] on div "$35.45" at bounding box center [239, 132] width 228 height 33
click at [760, 72] on div "$35.45 * * * * * * * * * * * * 4184 07/28 668 Support Token: bbd2069f07 Tags Ad…" at bounding box center [447, 249] width 895 height 378
click at [227, 121] on div "$35.45" at bounding box center [239, 132] width 228 height 33
click at [801, 48] on div "Moon Credit" at bounding box center [784, 48] width 39 height 8
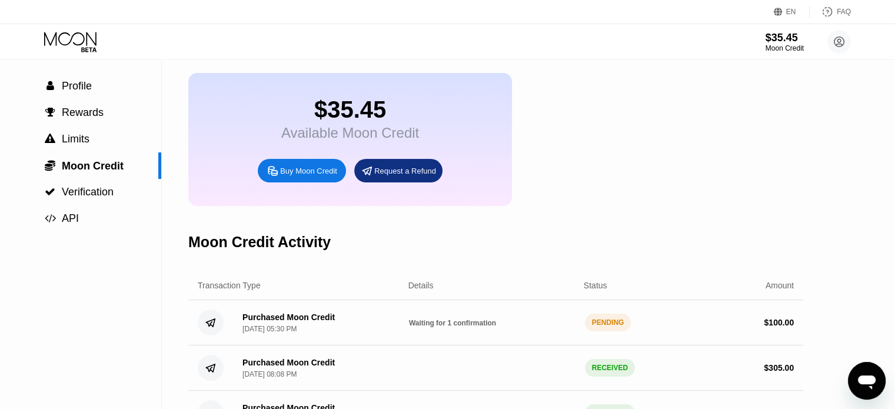
scroll to position [118, 0]
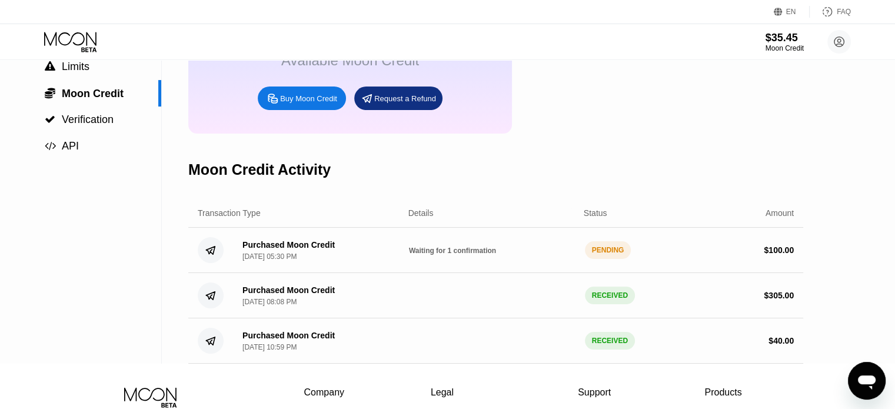
click at [605, 259] on div "PENDING" at bounding box center [608, 250] width 46 height 18
click at [595, 259] on div "PENDING" at bounding box center [608, 250] width 46 height 18
click at [594, 259] on div "PENDING" at bounding box center [608, 250] width 46 height 18
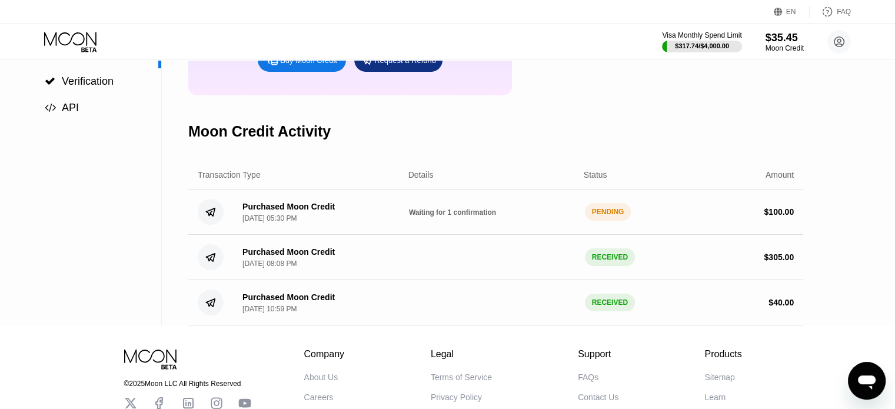
scroll to position [176, 0]
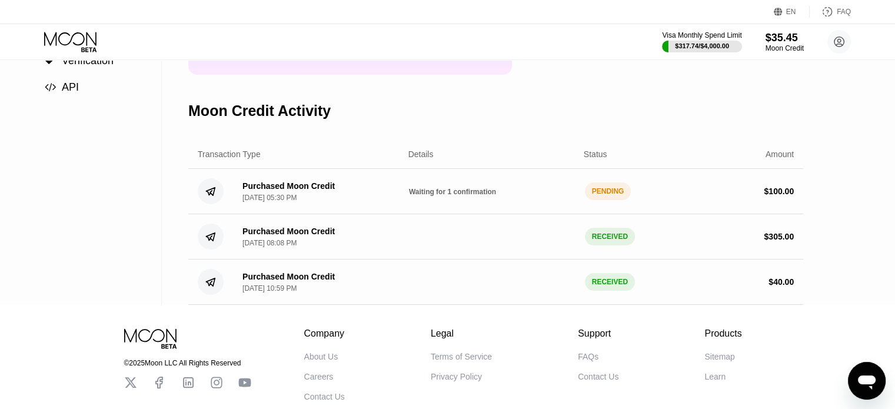
click at [599, 245] on div "RECEIVED" at bounding box center [610, 237] width 50 height 18
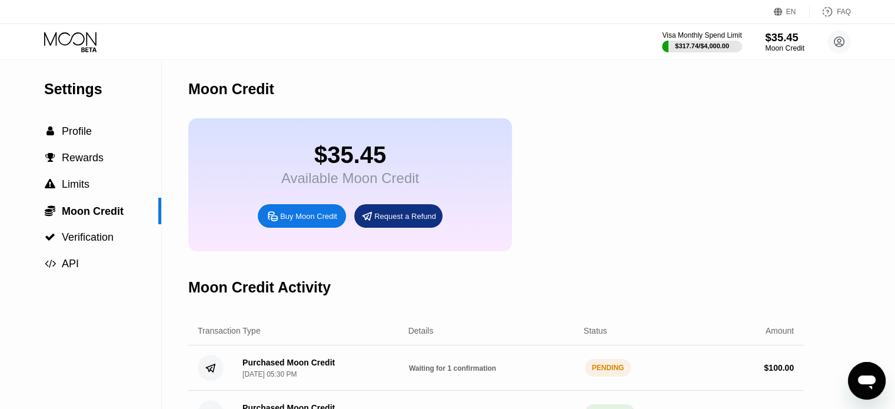
click at [784, 35] on div "$35.45" at bounding box center [784, 37] width 39 height 12
click at [59, 35] on icon at bounding box center [71, 42] width 55 height 21
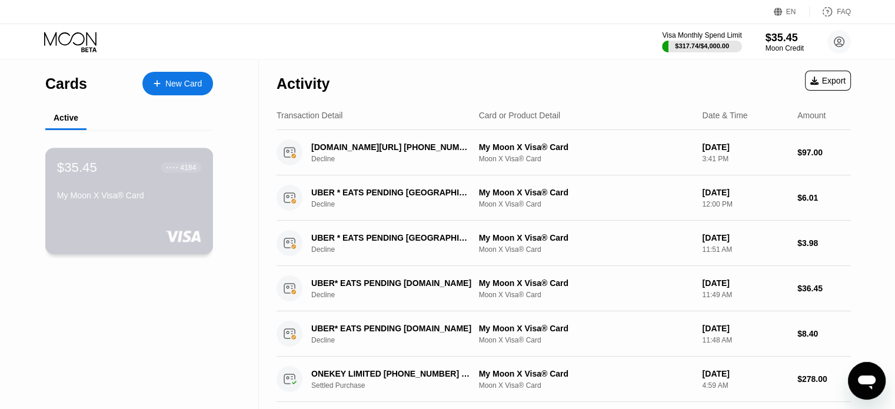
click at [96, 174] on div "$35.45 ● ● ● ● 4184" at bounding box center [129, 166] width 144 height 15
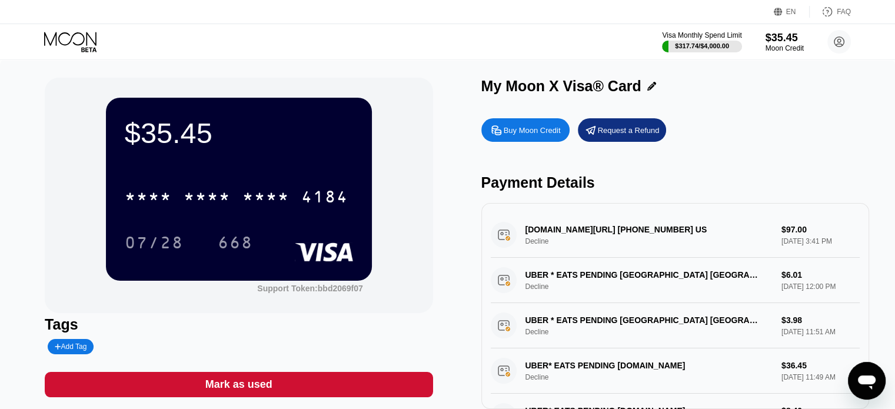
click at [762, 45] on div "Visa Monthly Spend Limit $317.74 / $4,000.00 $35.45 Moon Credit kadai pold kada…" at bounding box center [756, 42] width 189 height 24
click at [766, 39] on div "$35.45" at bounding box center [784, 37] width 39 height 12
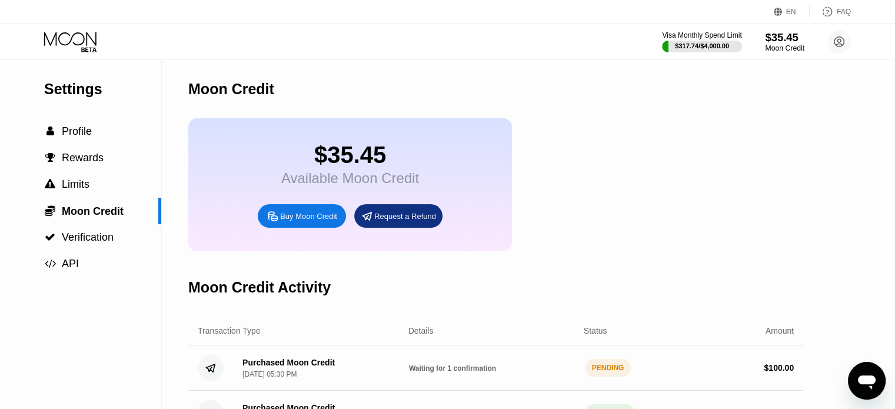
click at [775, 36] on div "$35.45" at bounding box center [784, 37] width 39 height 12
click at [769, 37] on div "$35.45" at bounding box center [784, 37] width 39 height 12
click at [799, 31] on div "$35.45" at bounding box center [784, 37] width 39 height 12
click at [779, 49] on div "Moon Credit" at bounding box center [784, 48] width 39 height 8
click at [711, 38] on div "Visa Monthly Spend Limit" at bounding box center [701, 35] width 81 height 8
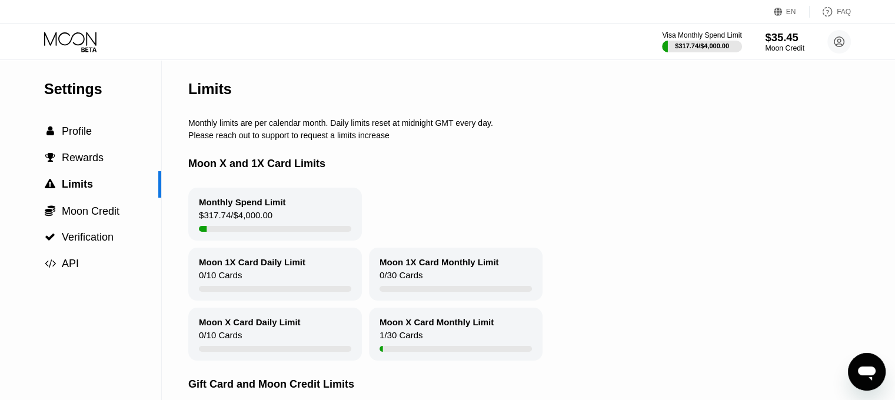
click at [784, 34] on div "$35.45" at bounding box center [784, 37] width 39 height 12
